Goal: Feedback & Contribution: Leave review/rating

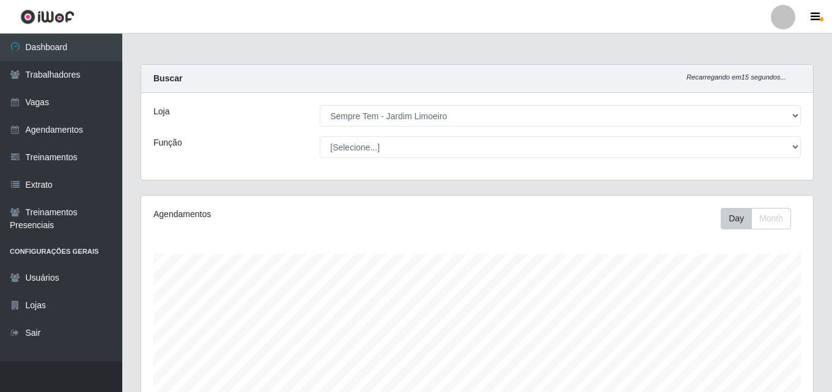
select select "508"
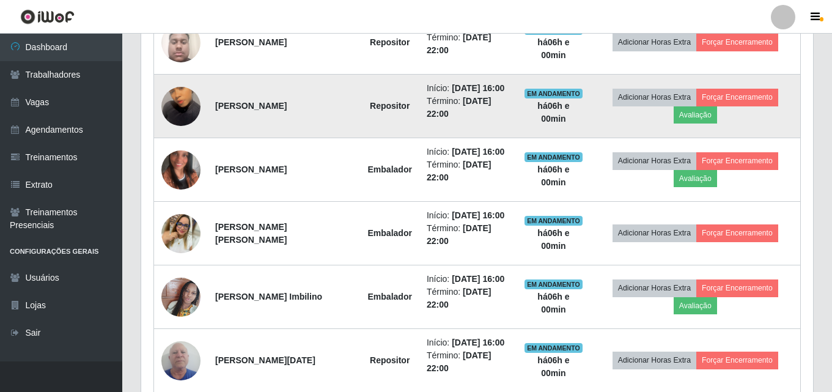
scroll to position [254, 672]
click at [694, 114] on button "Avaliação" at bounding box center [695, 114] width 43 height 17
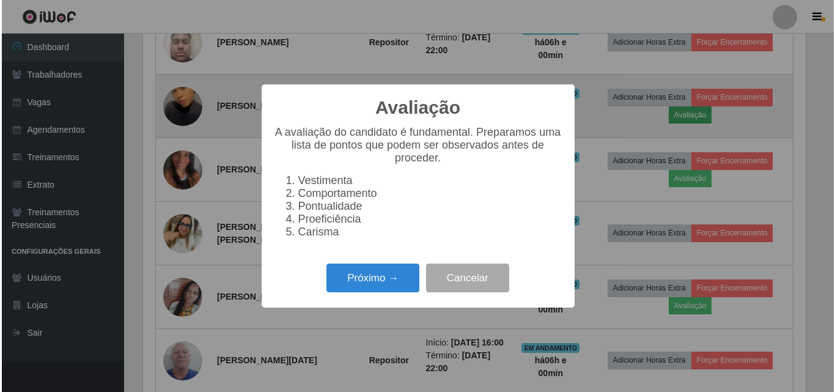
scroll to position [254, 666]
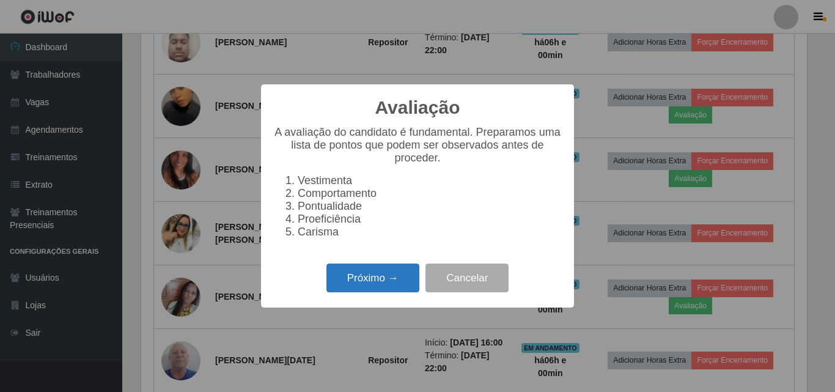
click at [375, 280] on button "Próximo →" at bounding box center [372, 277] width 93 height 29
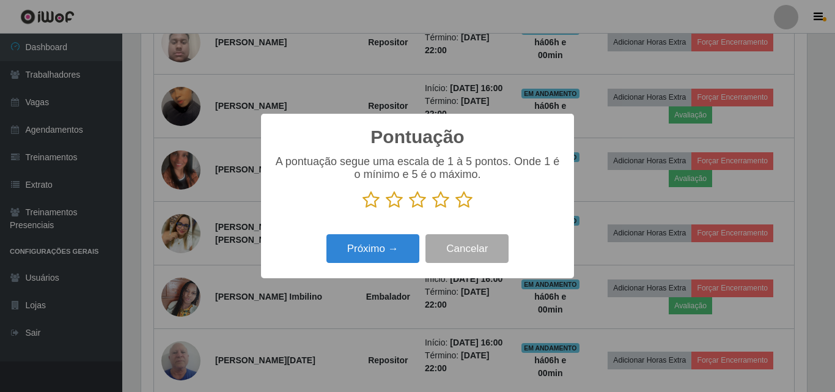
scroll to position [610981, 610569]
click at [441, 200] on icon at bounding box center [440, 200] width 17 height 18
click at [432, 209] on input "radio" at bounding box center [432, 209] width 0 height 0
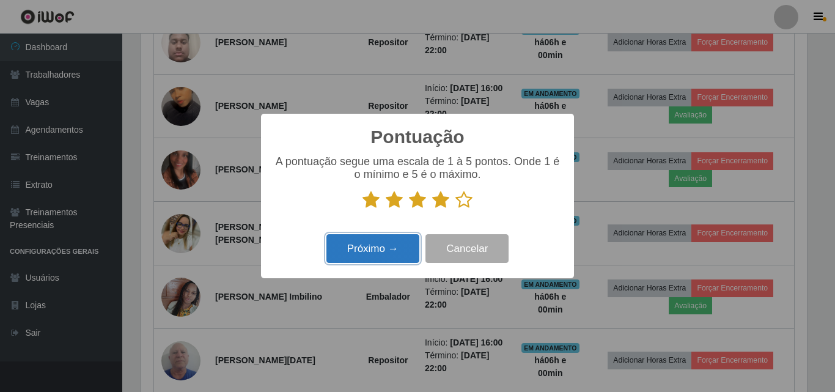
click at [351, 253] on button "Próximo →" at bounding box center [372, 248] width 93 height 29
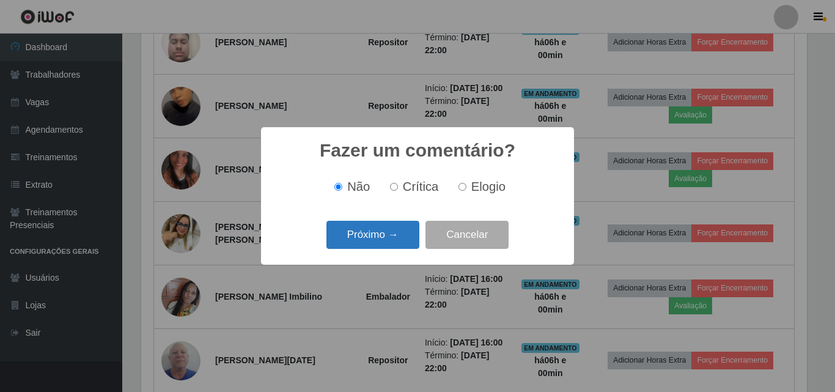
click at [375, 232] on button "Próximo →" at bounding box center [372, 235] width 93 height 29
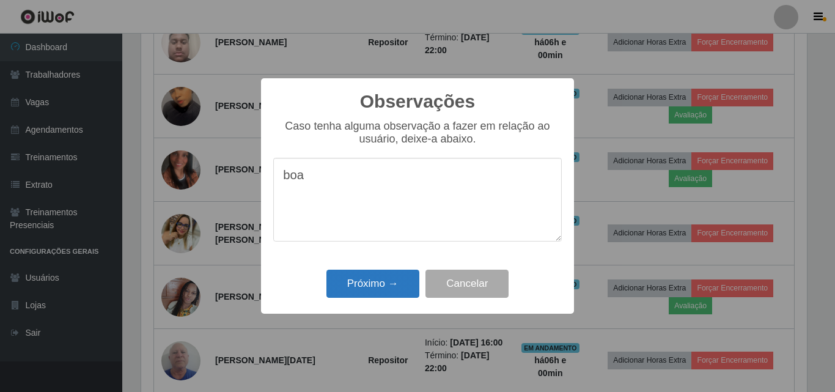
type textarea "boa"
click at [361, 283] on button "Próximo →" at bounding box center [372, 284] width 93 height 29
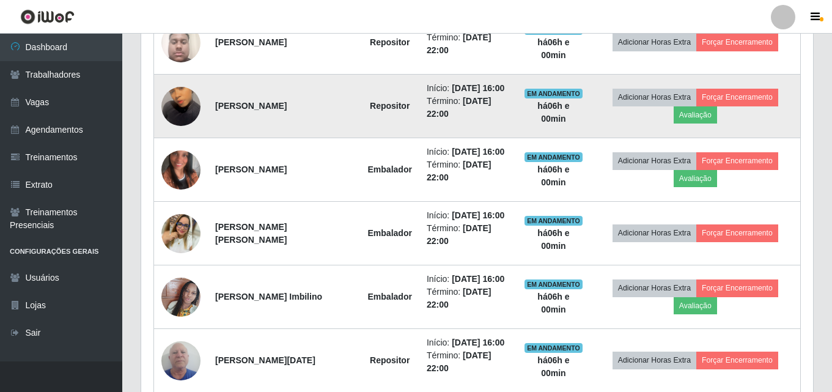
scroll to position [254, 672]
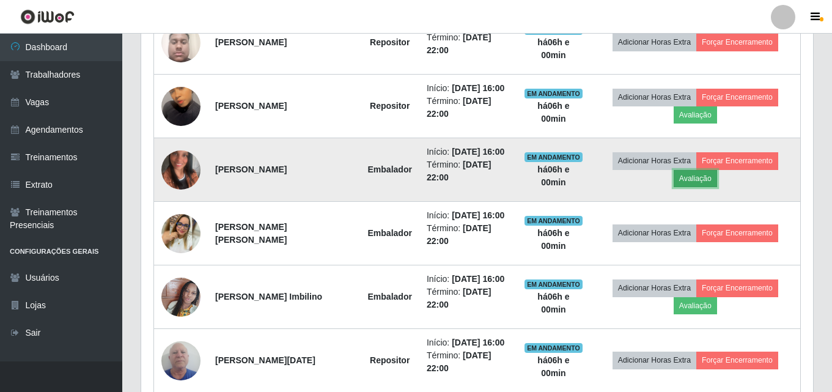
click at [691, 178] on button "Avaliação" at bounding box center [695, 178] width 43 height 17
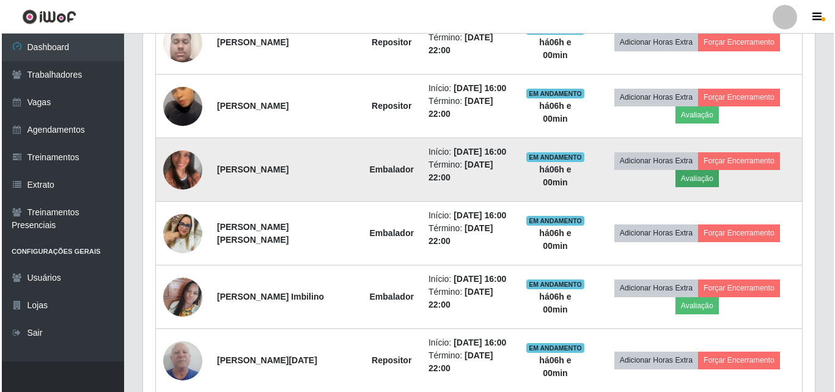
scroll to position [254, 666]
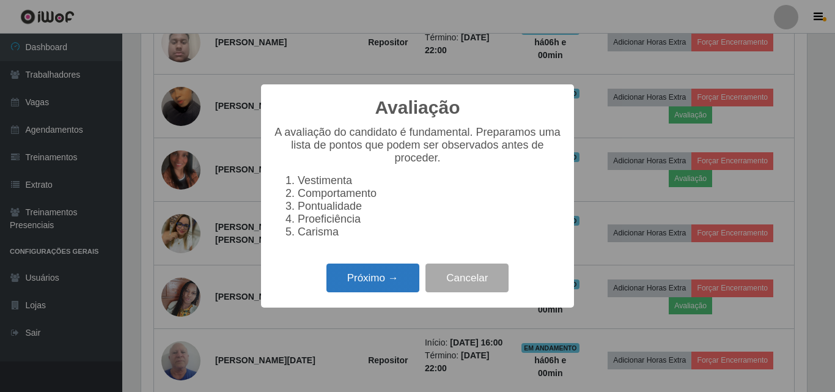
click at [368, 282] on button "Próximo →" at bounding box center [372, 277] width 93 height 29
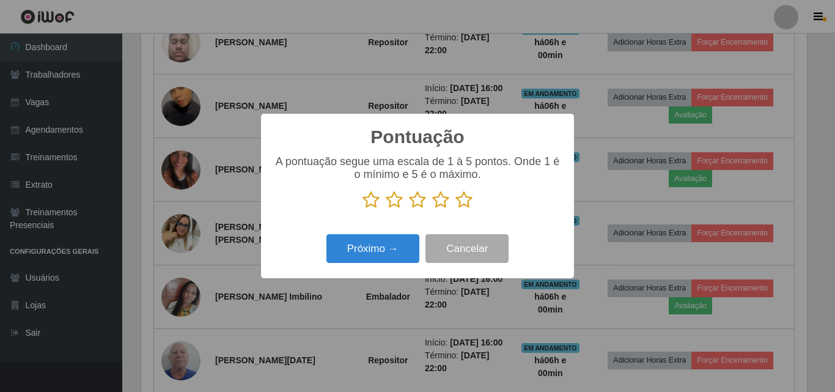
scroll to position [610981, 610569]
click at [442, 206] on icon at bounding box center [440, 200] width 17 height 18
click at [432, 209] on input "radio" at bounding box center [432, 209] width 0 height 0
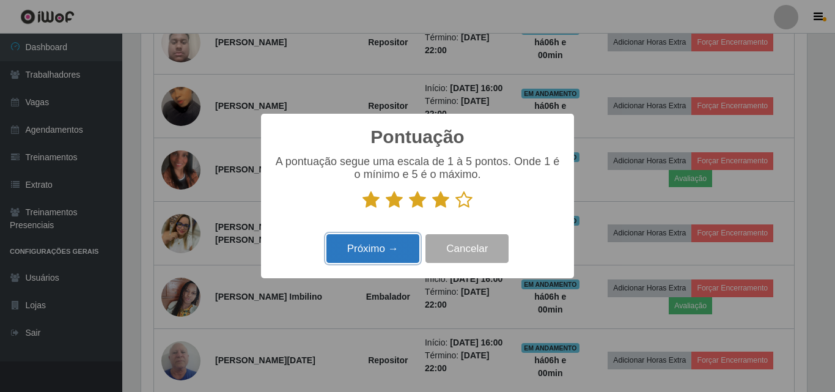
click at [379, 253] on button "Próximo →" at bounding box center [372, 248] width 93 height 29
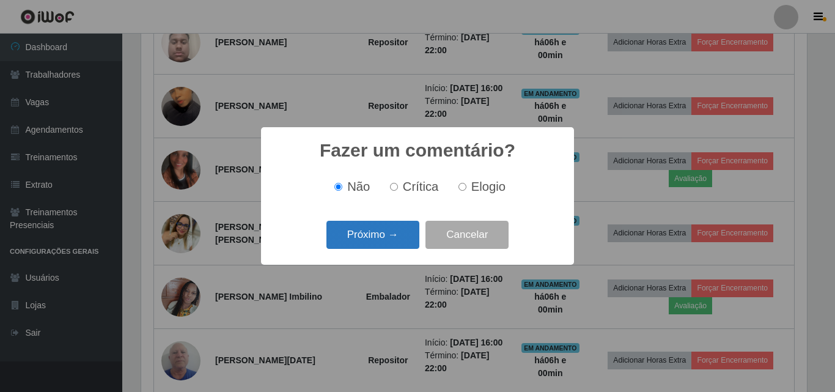
click at [387, 228] on button "Próximo →" at bounding box center [372, 235] width 93 height 29
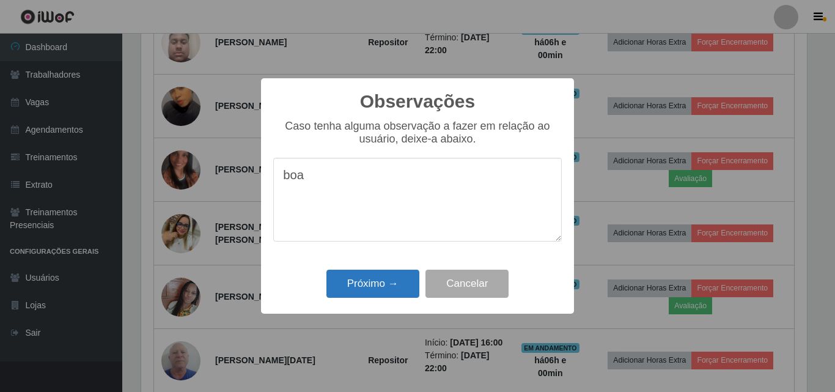
type textarea "boa"
click at [372, 285] on button "Próximo →" at bounding box center [372, 284] width 93 height 29
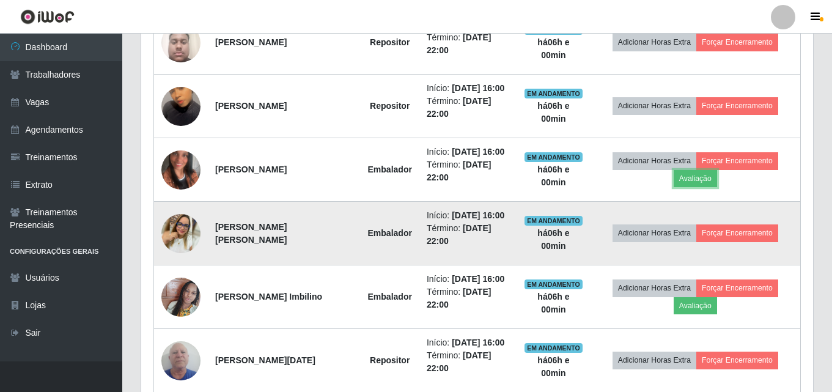
scroll to position [254, 672]
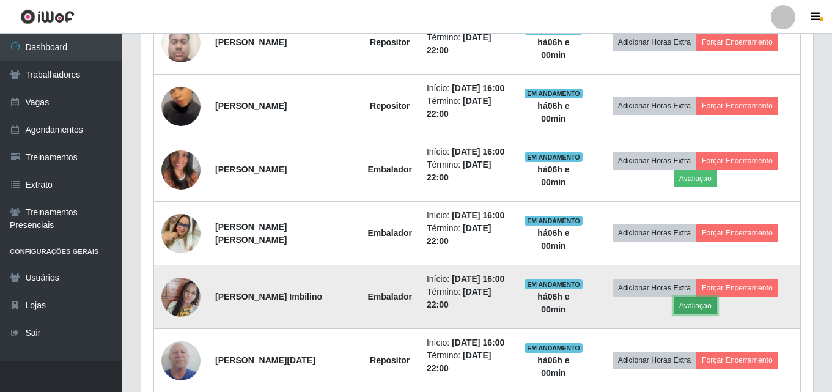
click at [700, 306] on button "Avaliação" at bounding box center [695, 305] width 43 height 17
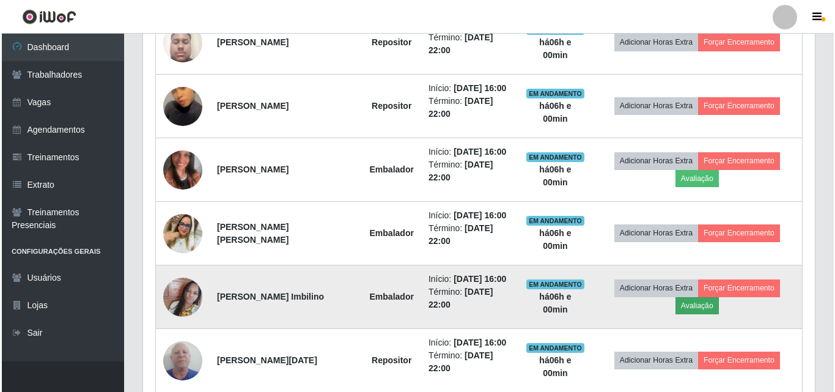
scroll to position [254, 666]
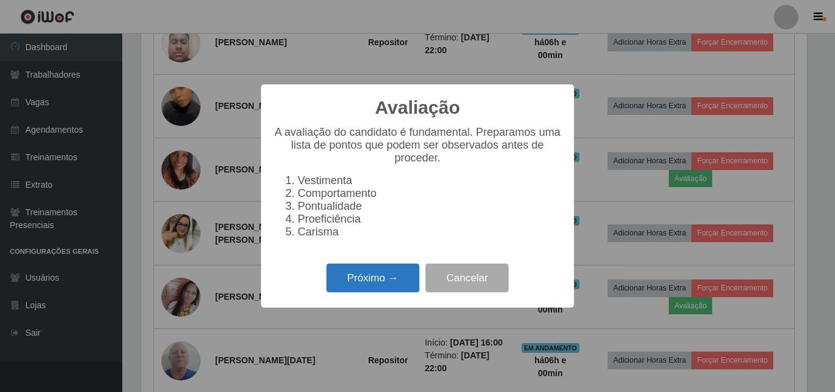
click at [397, 287] on button "Próximo →" at bounding box center [372, 277] width 93 height 29
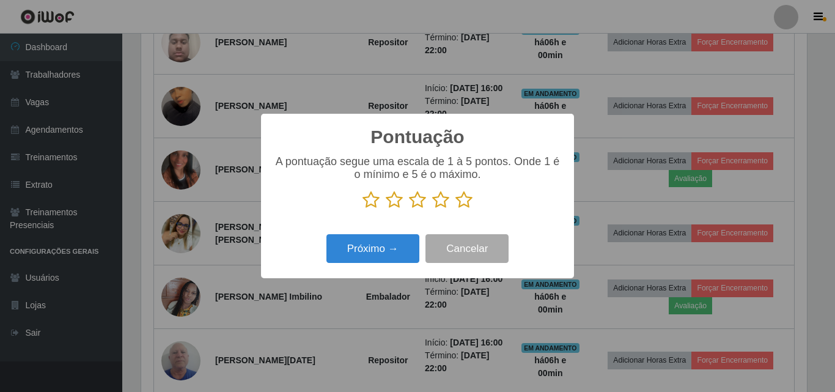
drag, startPoint x: 441, startPoint y: 202, endPoint x: 430, endPoint y: 212, distance: 15.2
click at [441, 202] on icon at bounding box center [440, 200] width 17 height 18
click at [432, 209] on input "radio" at bounding box center [432, 209] width 0 height 0
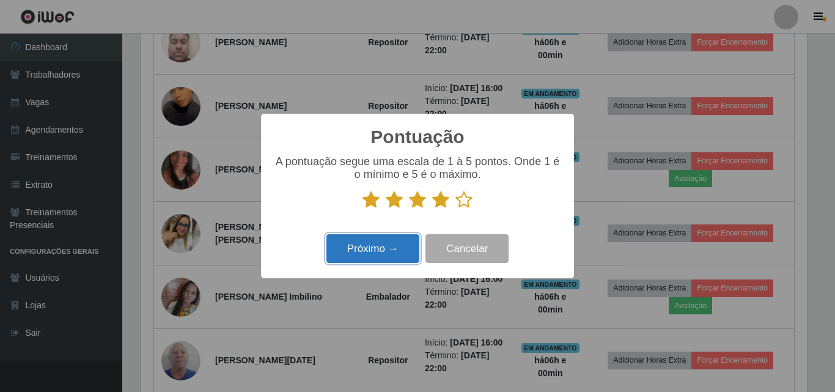
click at [385, 251] on button "Próximo →" at bounding box center [372, 248] width 93 height 29
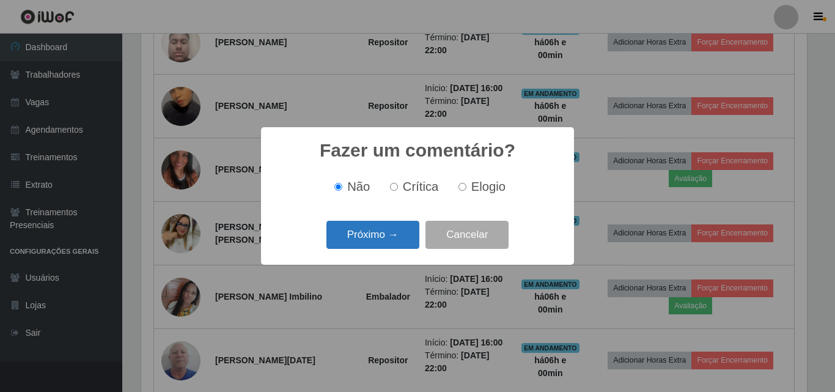
click at [390, 235] on button "Próximo →" at bounding box center [372, 235] width 93 height 29
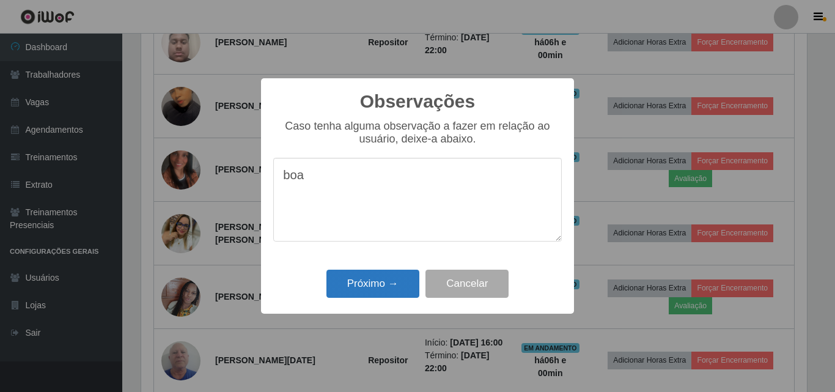
type textarea "boa"
click at [371, 285] on button "Próximo →" at bounding box center [372, 284] width 93 height 29
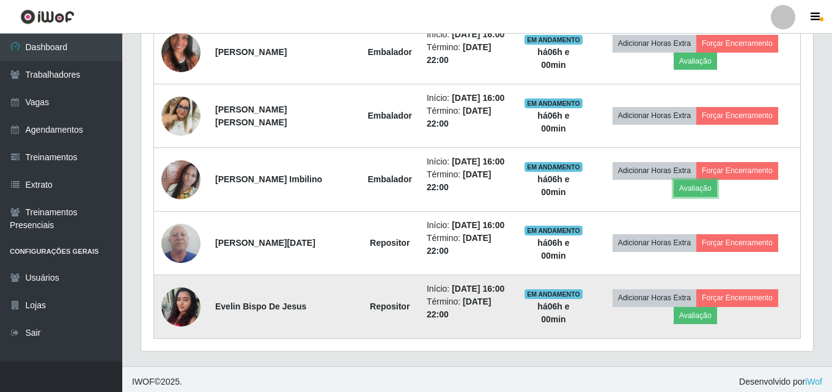
scroll to position [838, 0]
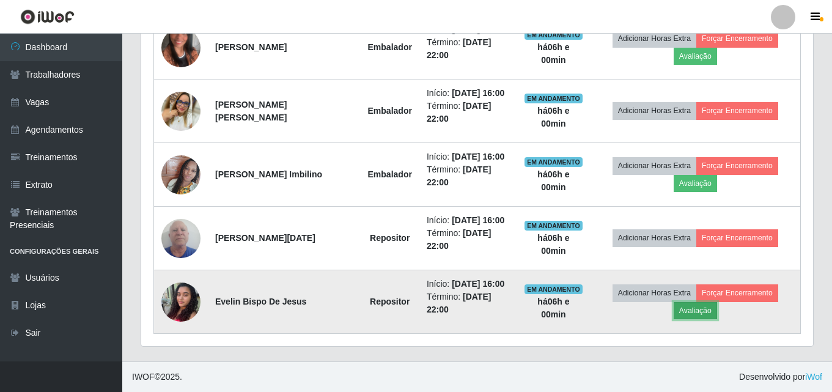
click at [697, 312] on button "Avaliação" at bounding box center [695, 310] width 43 height 17
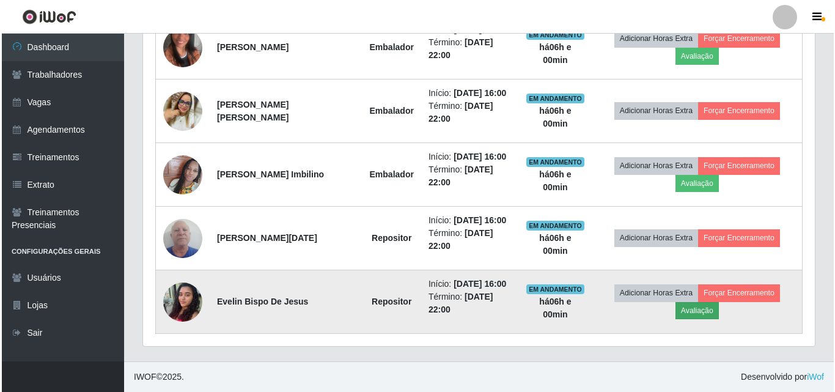
scroll to position [254, 666]
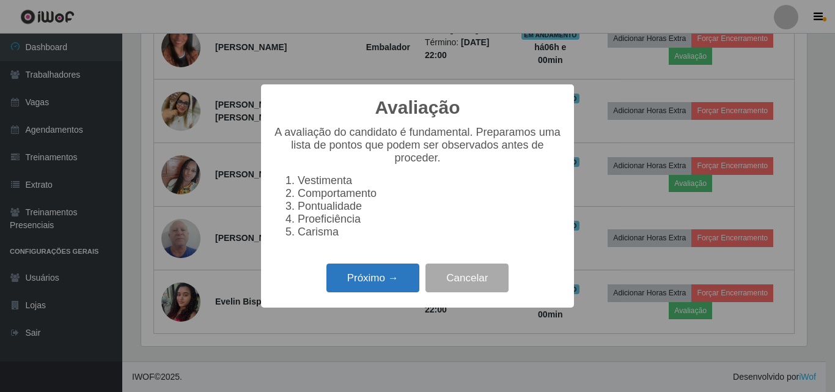
click at [380, 284] on button "Próximo →" at bounding box center [372, 277] width 93 height 29
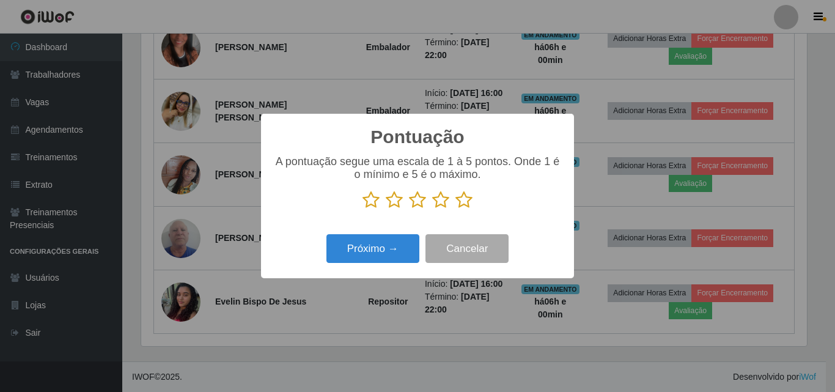
click at [441, 201] on icon at bounding box center [440, 200] width 17 height 18
click at [432, 209] on input "radio" at bounding box center [432, 209] width 0 height 0
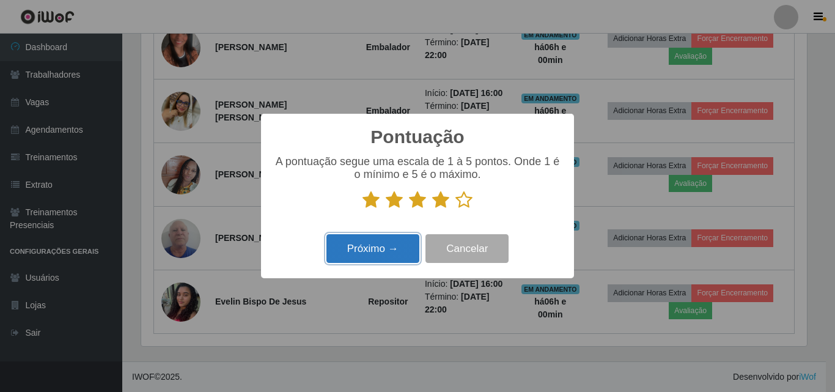
click at [391, 244] on button "Próximo →" at bounding box center [372, 248] width 93 height 29
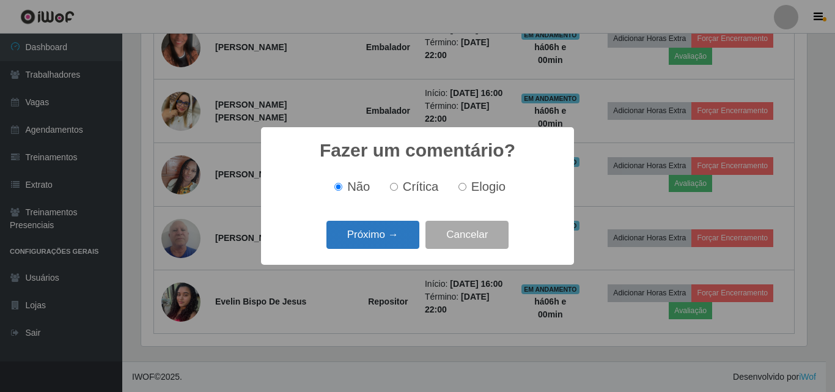
click at [370, 235] on button "Próximo →" at bounding box center [372, 235] width 93 height 29
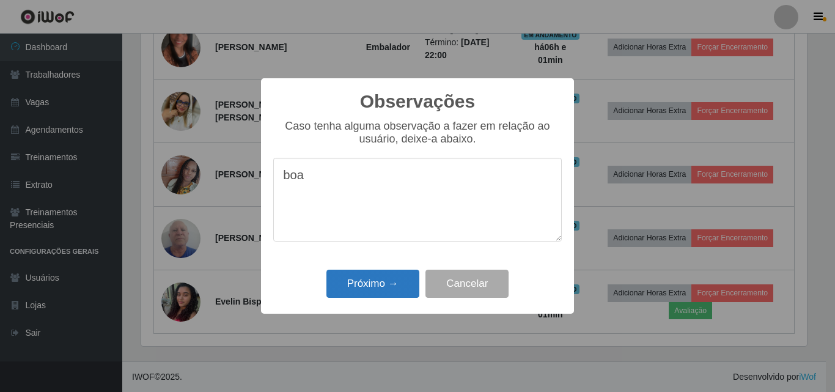
type textarea "boa"
click at [365, 282] on button "Próximo →" at bounding box center [372, 284] width 93 height 29
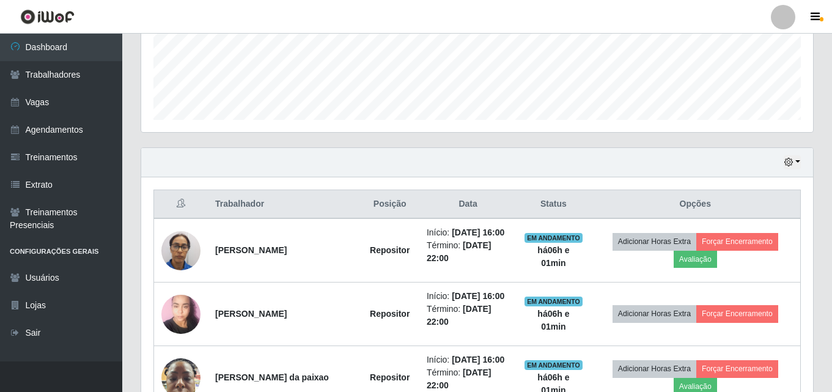
scroll to position [288, 0]
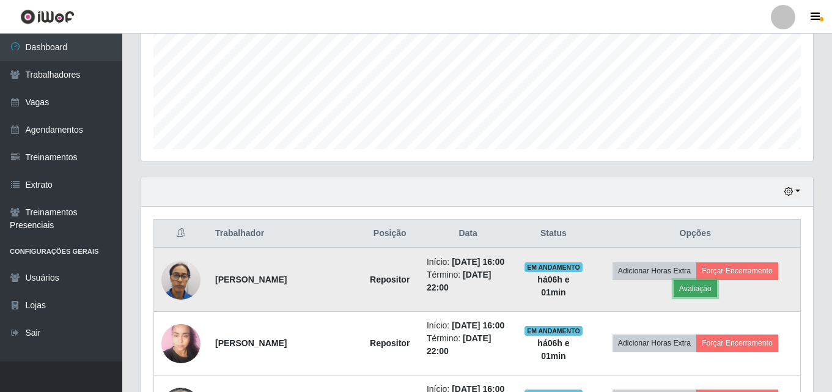
click at [698, 290] on button "Avaliação" at bounding box center [695, 288] width 43 height 17
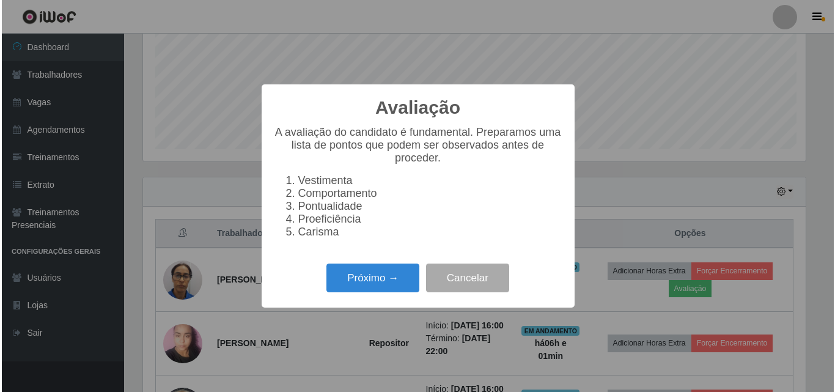
scroll to position [254, 666]
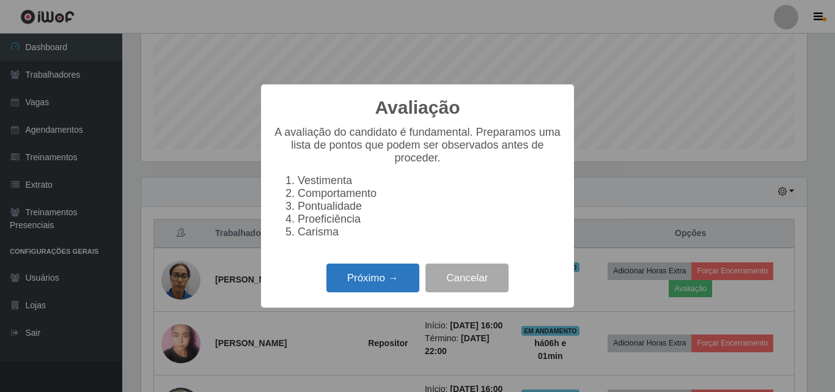
click at [371, 277] on button "Próximo →" at bounding box center [372, 277] width 93 height 29
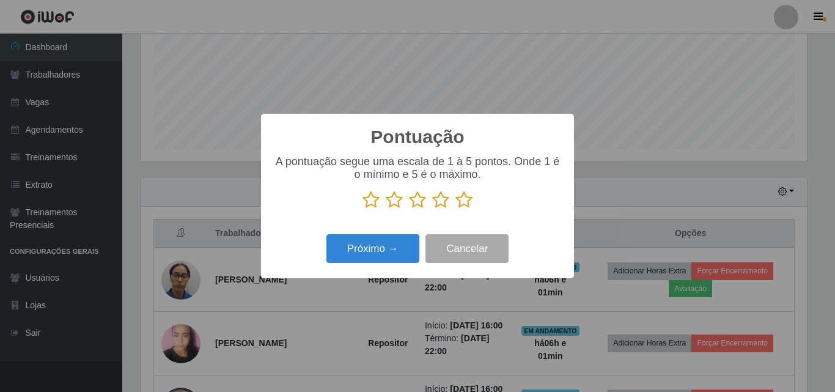
click at [438, 202] on icon at bounding box center [440, 200] width 17 height 18
click at [432, 209] on input "radio" at bounding box center [432, 209] width 0 height 0
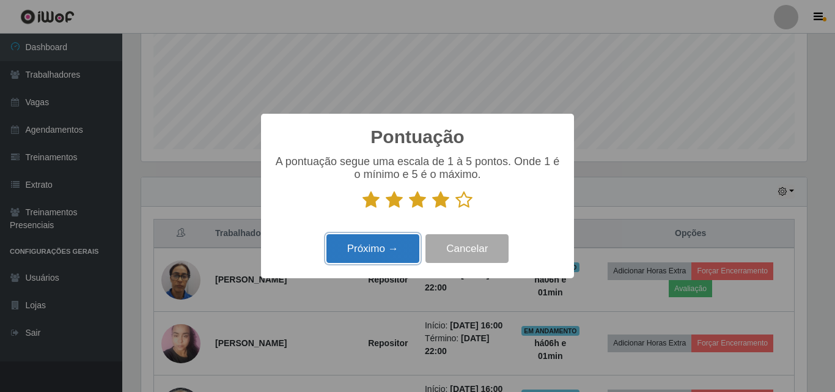
click at [378, 249] on button "Próximo →" at bounding box center [372, 248] width 93 height 29
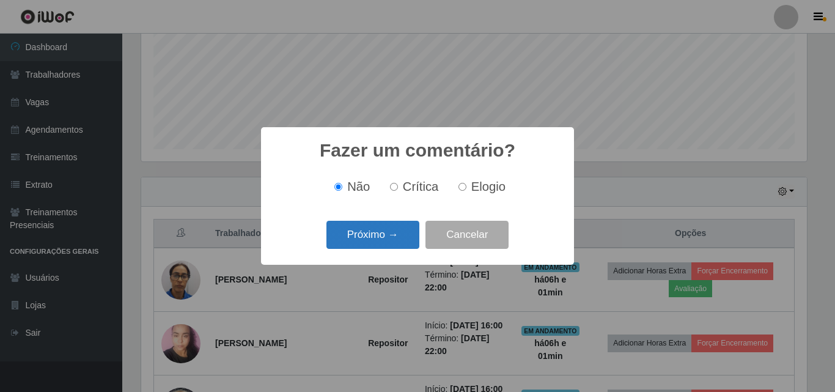
click at [358, 236] on button "Próximo →" at bounding box center [372, 235] width 93 height 29
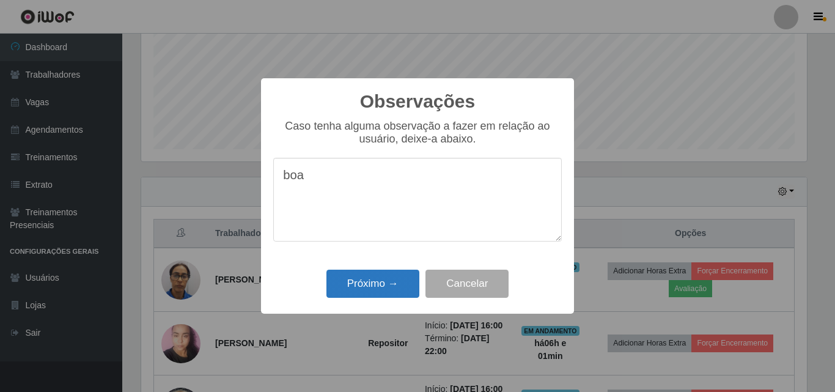
type textarea "boa"
click at [372, 290] on button "Próximo →" at bounding box center [372, 284] width 93 height 29
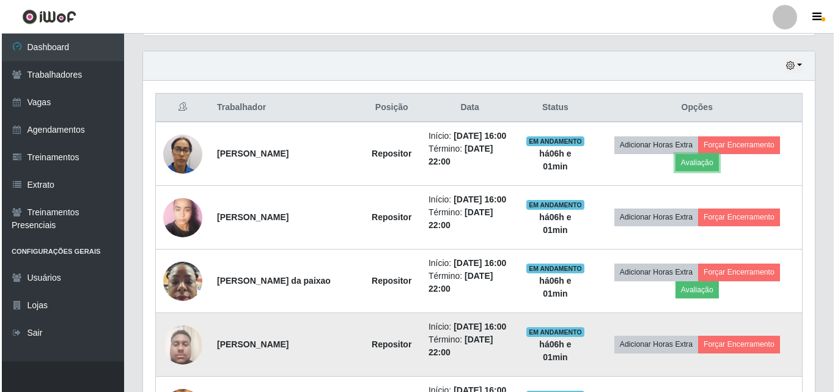
scroll to position [471, 0]
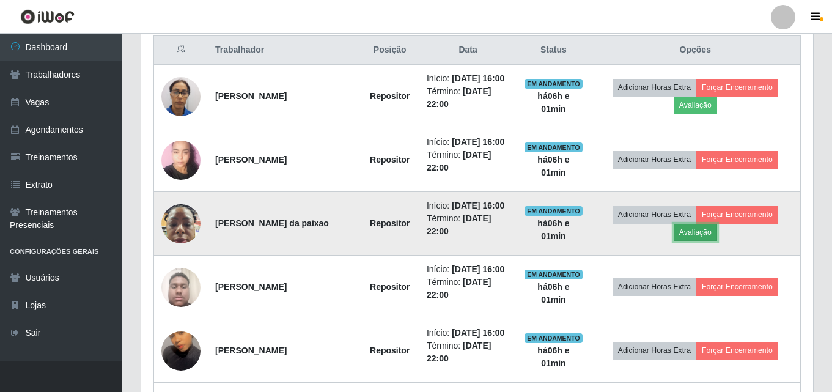
click at [691, 236] on button "Avaliação" at bounding box center [695, 232] width 43 height 17
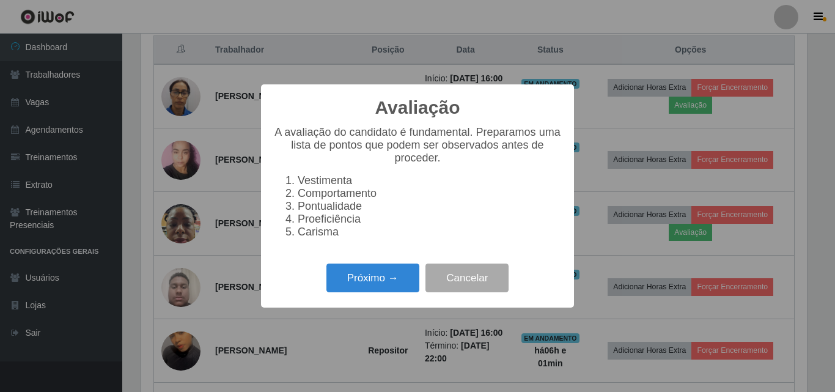
scroll to position [254, 666]
click at [372, 286] on button "Próximo →" at bounding box center [372, 277] width 93 height 29
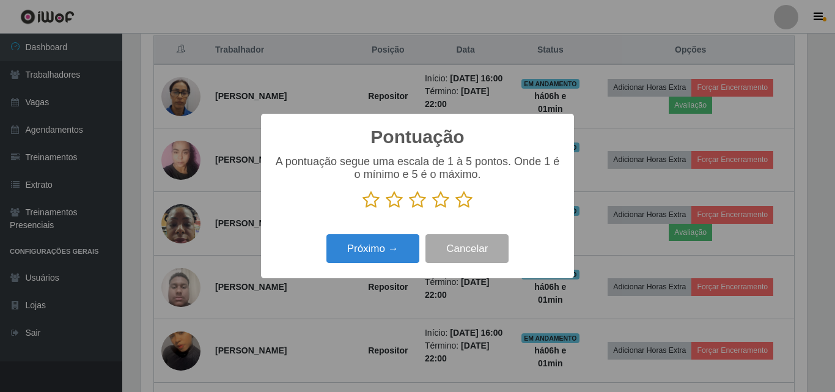
scroll to position [610981, 610569]
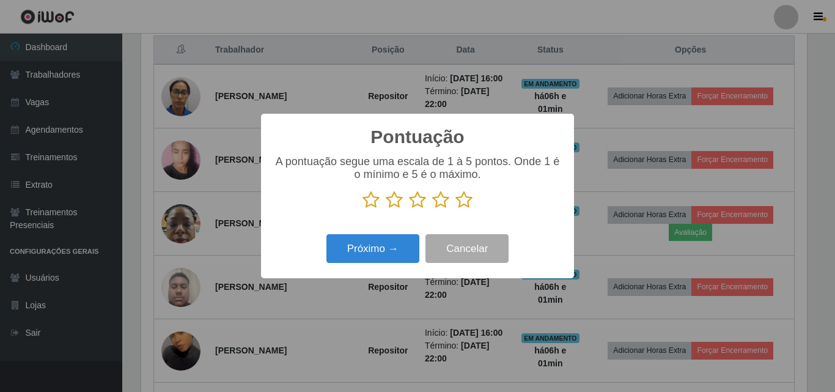
click at [417, 202] on icon at bounding box center [417, 200] width 17 height 18
click at [409, 209] on input "radio" at bounding box center [409, 209] width 0 height 0
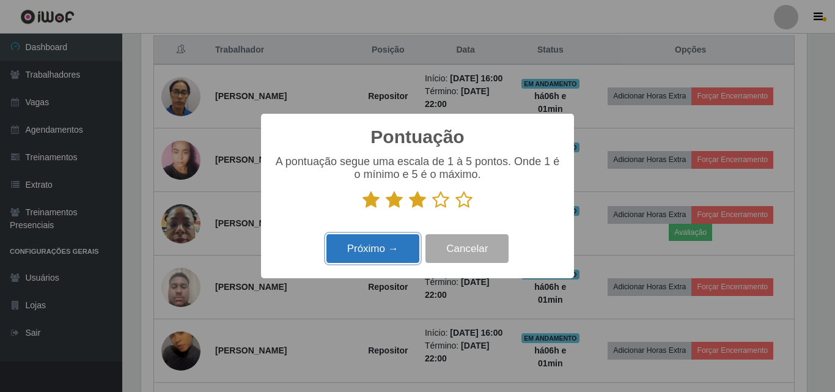
click at [392, 244] on button "Próximo →" at bounding box center [372, 248] width 93 height 29
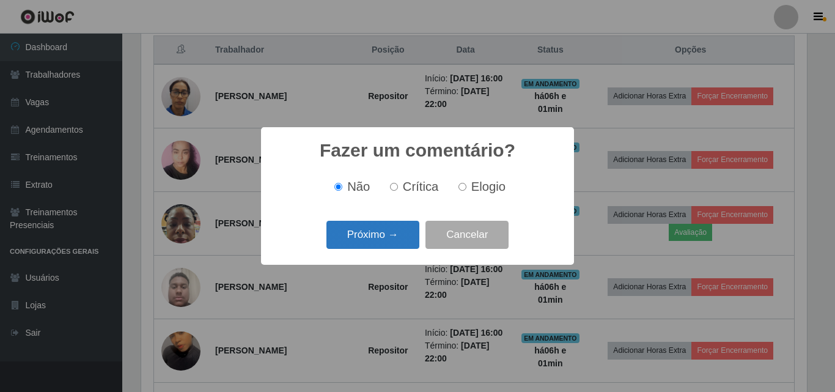
click at [371, 237] on button "Próximo →" at bounding box center [372, 235] width 93 height 29
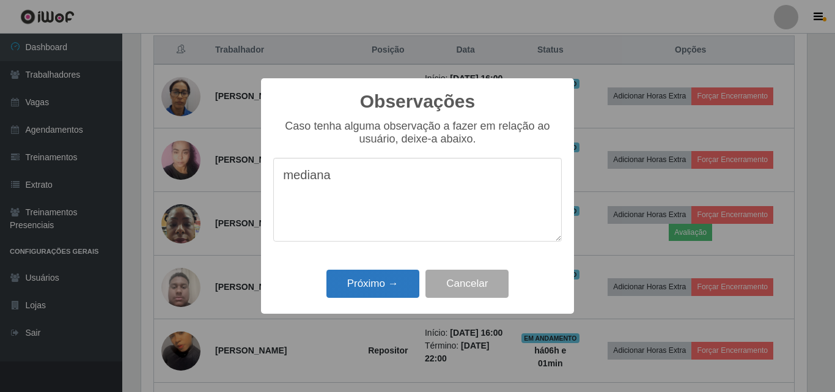
type textarea "mediana"
click at [380, 287] on button "Próximo →" at bounding box center [372, 284] width 93 height 29
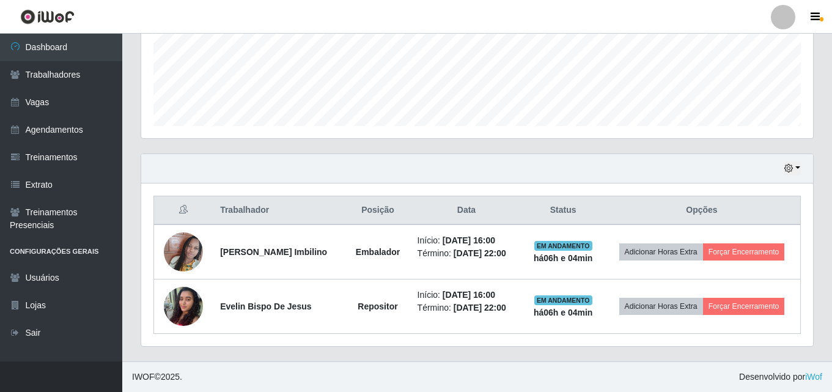
scroll to position [202, 0]
